Goal: Information Seeking & Learning: Learn about a topic

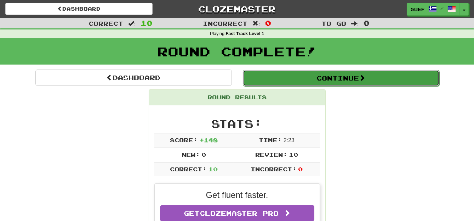
click at [369, 78] on button "Continue" at bounding box center [341, 78] width 197 height 16
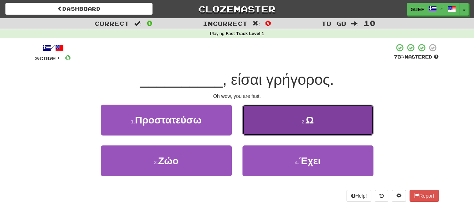
click at [314, 121] on button "2 . Ω" at bounding box center [308, 120] width 131 height 31
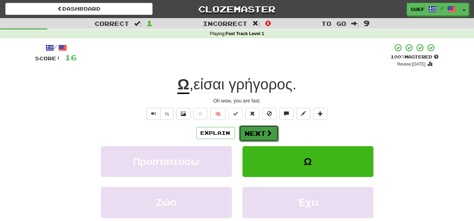
click at [270, 130] on span at bounding box center [269, 133] width 6 height 6
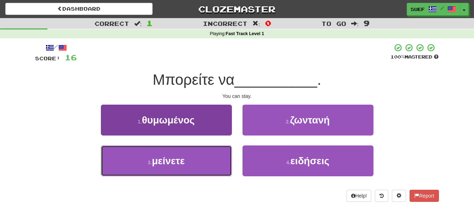
click at [205, 165] on button "3 . μείνετε" at bounding box center [166, 160] width 131 height 31
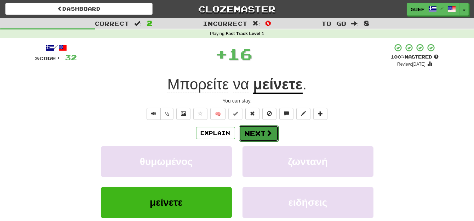
click at [271, 131] on span at bounding box center [269, 133] width 6 height 6
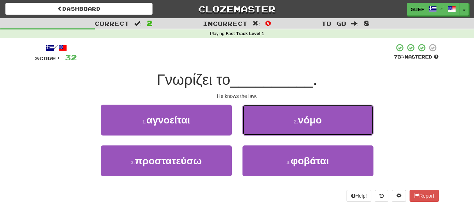
click at [333, 118] on button "2 . νόμο" at bounding box center [308, 120] width 131 height 31
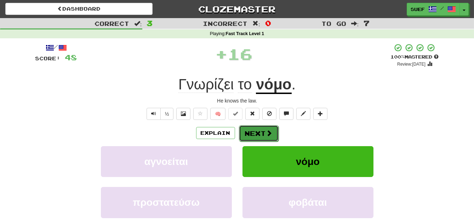
click at [270, 130] on span at bounding box center [269, 133] width 6 height 6
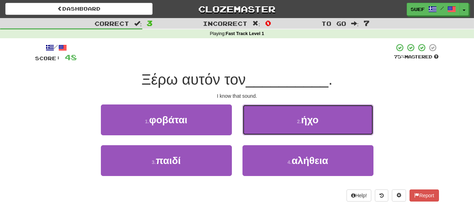
click at [324, 120] on button "2 . ήχο" at bounding box center [308, 120] width 131 height 31
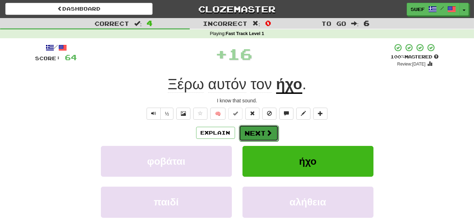
click at [271, 131] on span at bounding box center [269, 133] width 6 height 6
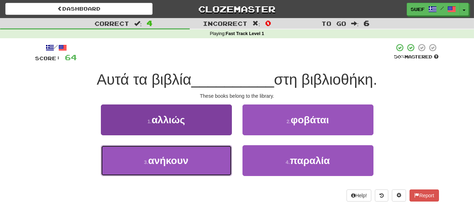
click at [217, 170] on button "3 . ανήκουν" at bounding box center [166, 160] width 131 height 31
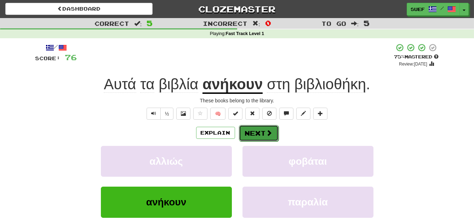
click at [267, 131] on span at bounding box center [269, 133] width 6 height 6
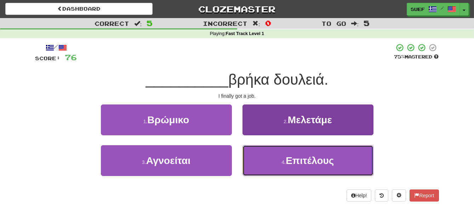
click at [325, 159] on span "Επιτέλους" at bounding box center [310, 160] width 48 height 11
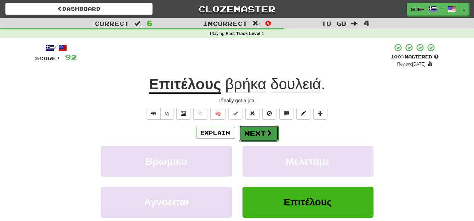
click at [268, 131] on span at bounding box center [269, 133] width 6 height 6
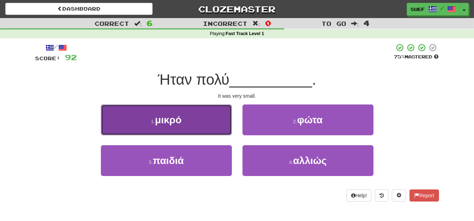
click at [203, 120] on button "1 . μικρό" at bounding box center [166, 120] width 131 height 31
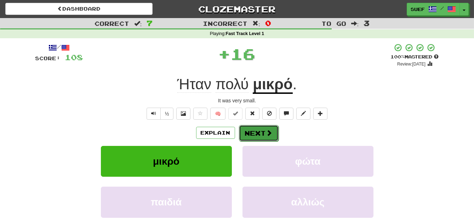
click at [270, 130] on span at bounding box center [269, 133] width 6 height 6
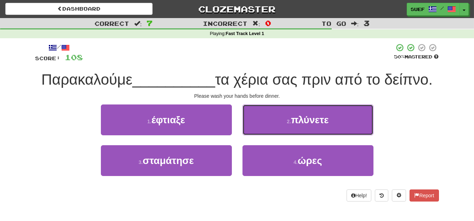
click at [341, 121] on button "2 . πλύνετε" at bounding box center [308, 120] width 131 height 31
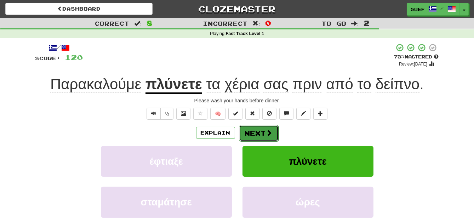
click at [270, 130] on span at bounding box center [269, 133] width 6 height 6
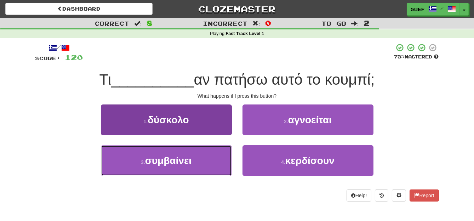
click at [201, 164] on button "3 . συμβαίνει" at bounding box center [166, 160] width 131 height 31
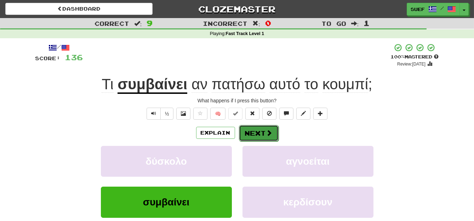
click at [264, 129] on button "Next" at bounding box center [259, 133] width 40 height 16
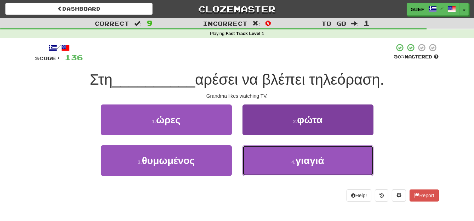
click at [333, 166] on button "4 . γιαγιά" at bounding box center [308, 160] width 131 height 31
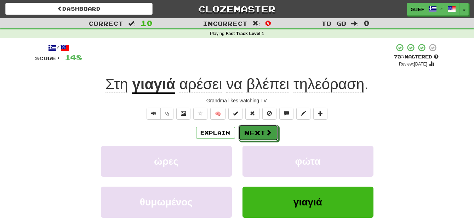
click at [275, 131] on button "Next" at bounding box center [259, 133] width 40 height 16
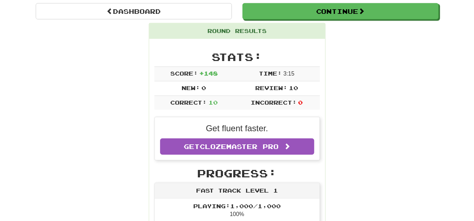
scroll to position [67, 0]
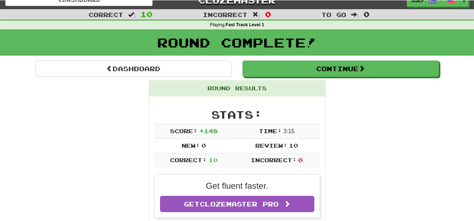
scroll to position [0, 0]
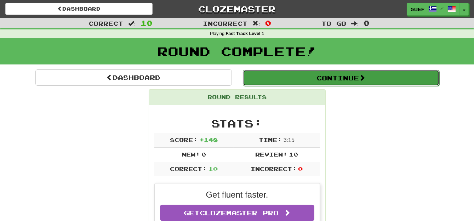
click at [366, 75] on span at bounding box center [362, 77] width 6 height 6
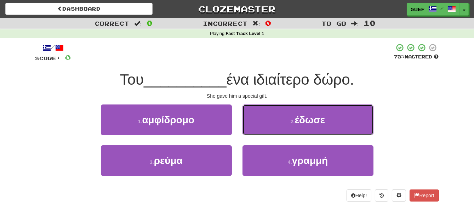
click at [338, 122] on button "2 . έδωσε" at bounding box center [308, 120] width 131 height 31
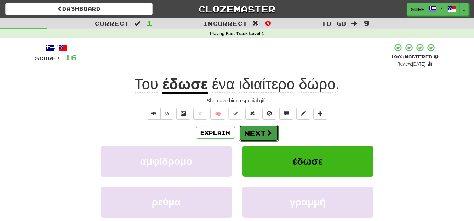
click at [271, 132] on span at bounding box center [269, 133] width 6 height 6
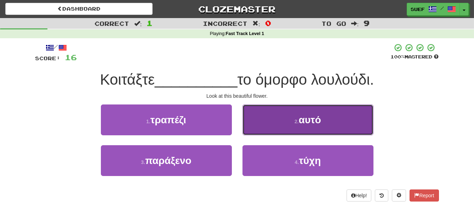
click at [325, 132] on button "2 . αυτό" at bounding box center [308, 120] width 131 height 31
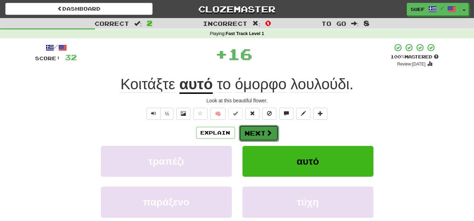
click at [270, 132] on span at bounding box center [269, 133] width 6 height 6
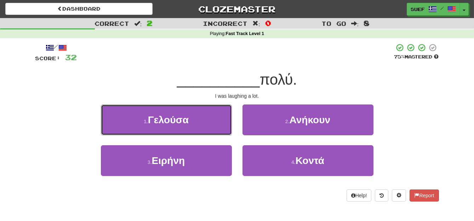
click at [213, 123] on button "1 . Γελούσα" at bounding box center [166, 120] width 131 height 31
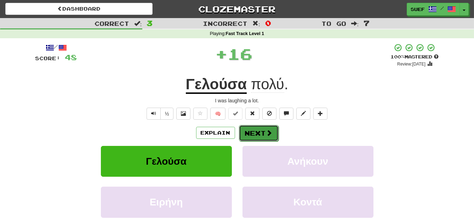
click at [273, 132] on button "Next" at bounding box center [259, 133] width 40 height 16
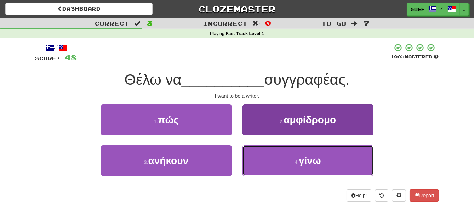
click at [337, 166] on button "4 . γίνω" at bounding box center [308, 160] width 131 height 31
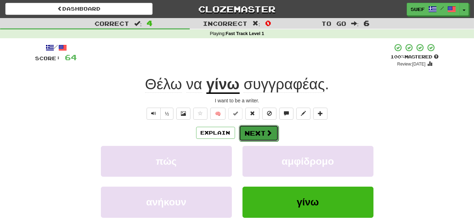
click at [271, 133] on span at bounding box center [269, 133] width 6 height 6
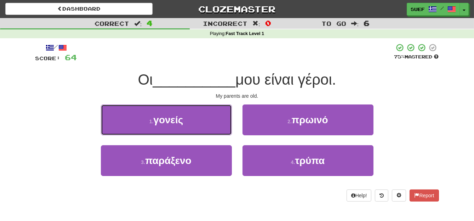
click at [207, 130] on button "1 . γονείς" at bounding box center [166, 120] width 131 height 31
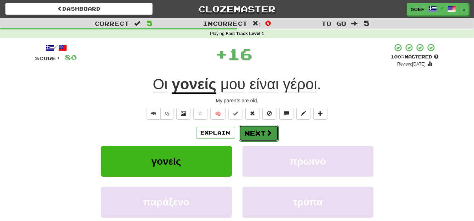
click at [269, 133] on span at bounding box center [269, 133] width 6 height 6
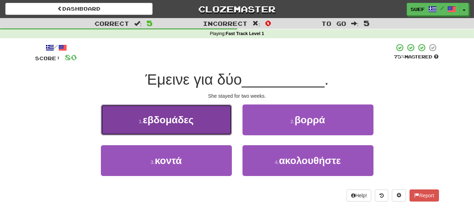
click at [215, 131] on button "1 . εβδομάδες" at bounding box center [166, 120] width 131 height 31
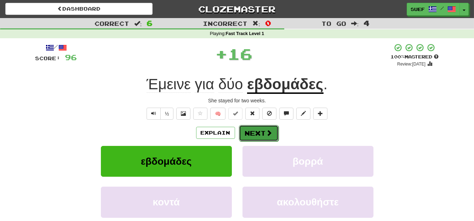
click at [275, 130] on button "Next" at bounding box center [259, 133] width 40 height 16
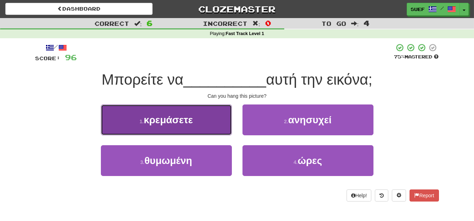
click at [218, 122] on button "1 . κρεμάσετε" at bounding box center [166, 120] width 131 height 31
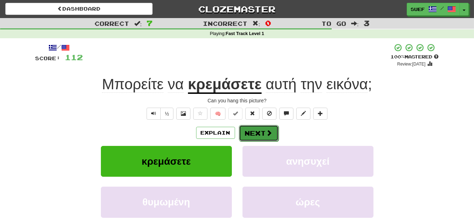
click at [269, 135] on span at bounding box center [269, 133] width 6 height 6
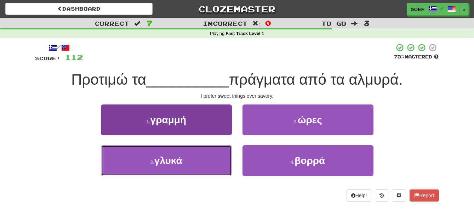
click at [209, 169] on button "3 . γλυκά" at bounding box center [166, 160] width 131 height 31
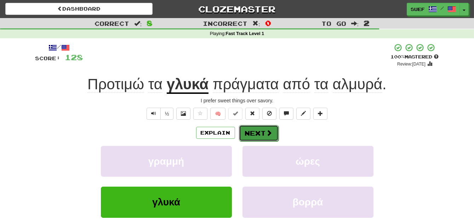
click at [265, 130] on button "Next" at bounding box center [259, 133] width 40 height 16
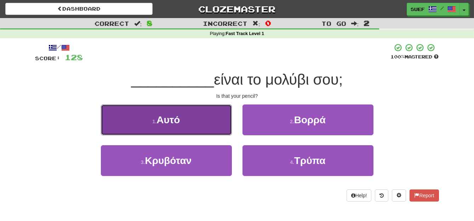
click at [206, 135] on button "1 . Αυτό" at bounding box center [166, 120] width 131 height 31
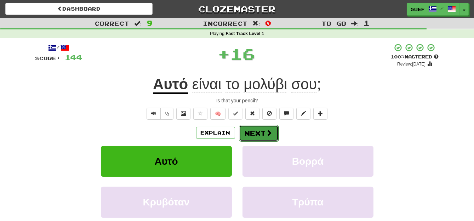
click at [269, 133] on span at bounding box center [269, 133] width 6 height 6
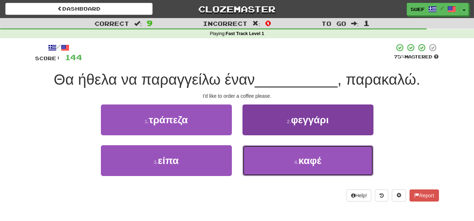
click at [342, 161] on button "4 . καφέ" at bounding box center [308, 160] width 131 height 31
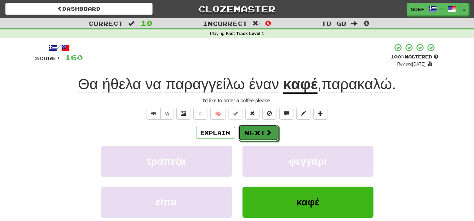
click at [271, 133] on span at bounding box center [269, 132] width 6 height 6
